Goal: Navigation & Orientation: Find specific page/section

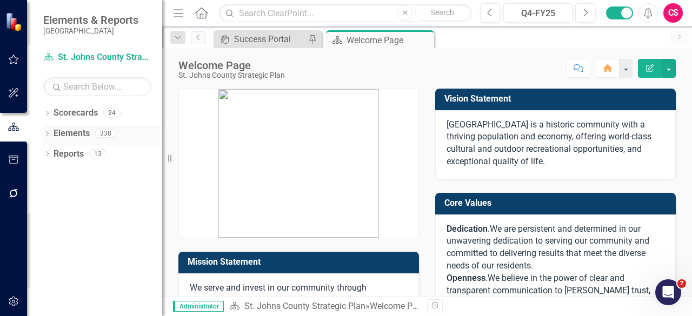
click at [79, 127] on div "Elements" at bounding box center [72, 134] width 36 height 18
click at [76, 135] on link "Elements" at bounding box center [72, 134] width 36 height 12
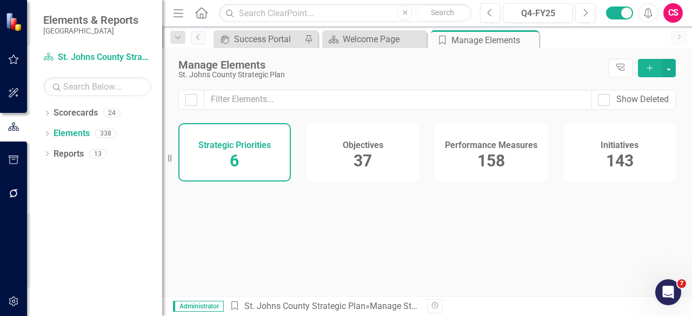
click at [462, 160] on span "158" at bounding box center [491, 160] width 28 height 19
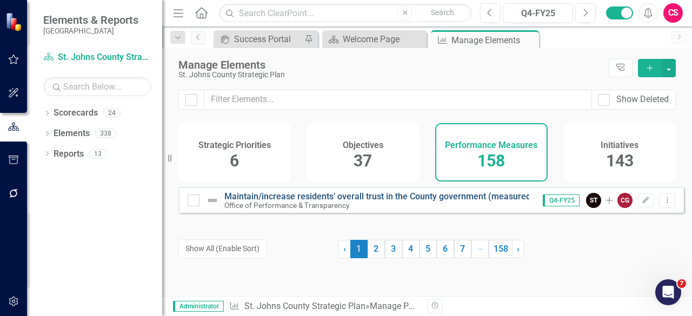
click at [321, 202] on link "Maintain/increase residents’ overall trust in the County government (measured b…" at bounding box center [435, 196] width 423 height 10
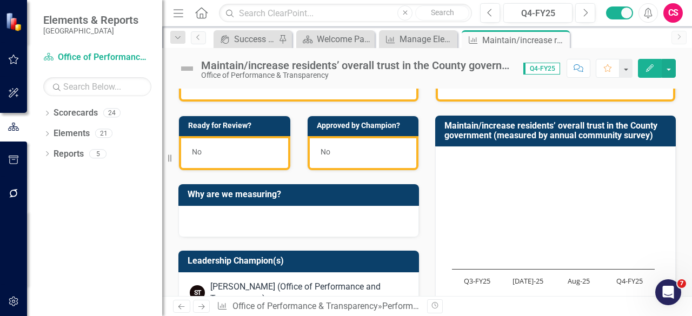
scroll to position [4, 0]
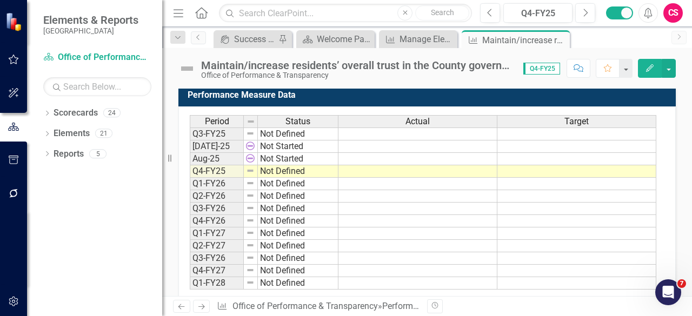
click at [203, 206] on icon "Next" at bounding box center [201, 306] width 9 height 7
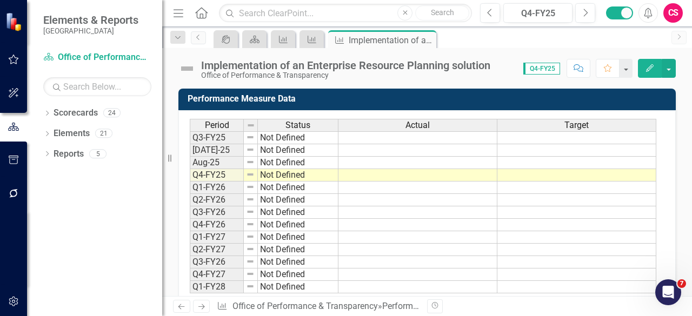
click at [204, 206] on icon "Next" at bounding box center [201, 306] width 9 height 7
click at [202, 206] on icon "Next" at bounding box center [201, 306] width 9 height 7
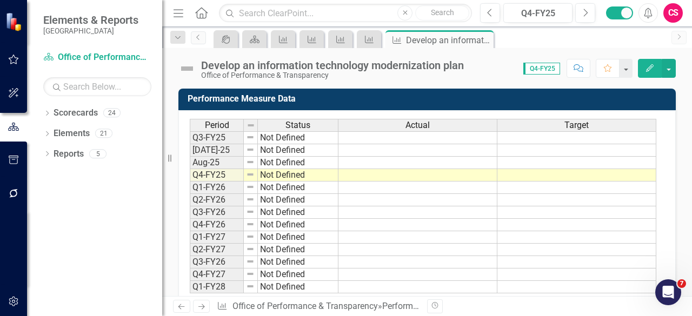
click at [200, 206] on icon "Next" at bounding box center [201, 306] width 9 height 7
click at [66, 113] on link "Scorecards" at bounding box center [76, 113] width 44 height 12
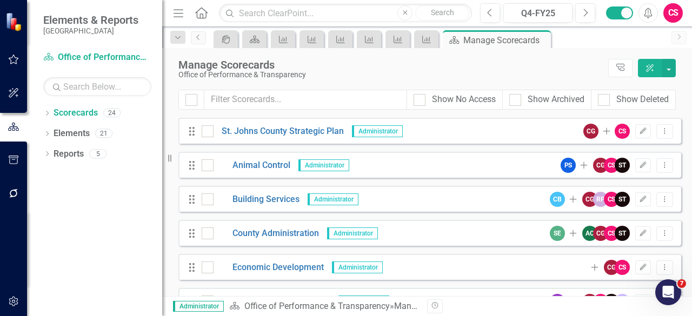
click at [274, 138] on div "Drag St. Johns County Strategic Plan Administrator CG Add CS Edit Dropdown Menu" at bounding box center [429, 131] width 503 height 26
click at [269, 134] on link "St. Johns County Strategic Plan" at bounding box center [279, 131] width 130 height 12
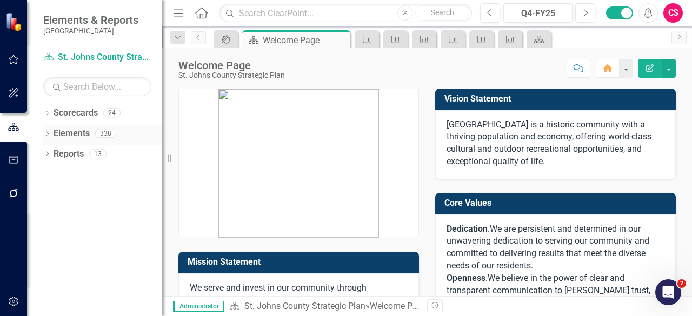
click at [73, 129] on link "Elements" at bounding box center [72, 134] width 36 height 12
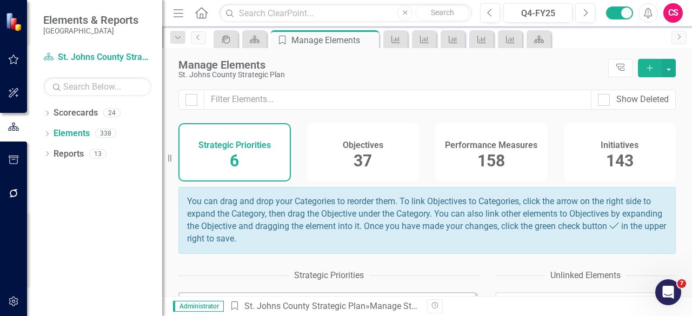
click at [364, 148] on h4 "Objectives" at bounding box center [363, 146] width 41 height 10
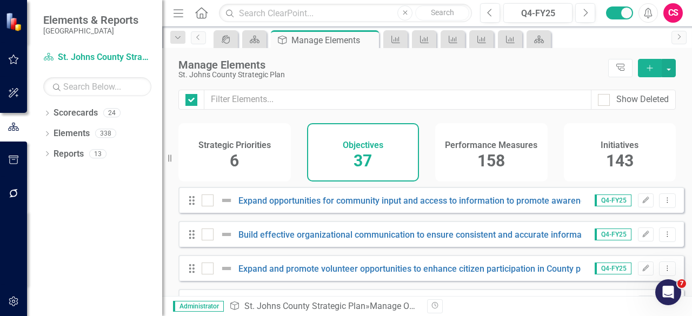
checkbox input "false"
drag, startPoint x: 606, startPoint y: 170, endPoint x: 228, endPoint y: 231, distance: 383.3
click at [462, 170] on span "143" at bounding box center [620, 160] width 28 height 19
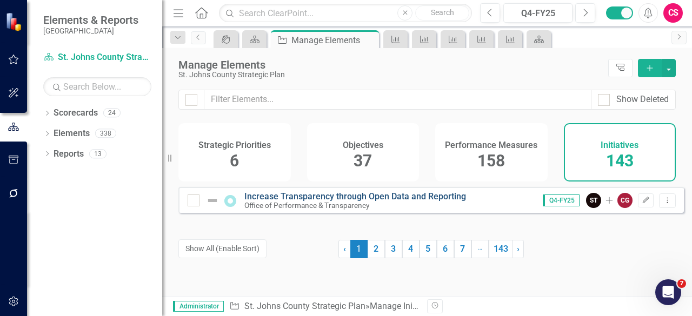
click at [310, 202] on link "Increase Transparency through Open Data and Reporting" at bounding box center [355, 196] width 222 height 10
